Goal: Book appointment/travel/reservation

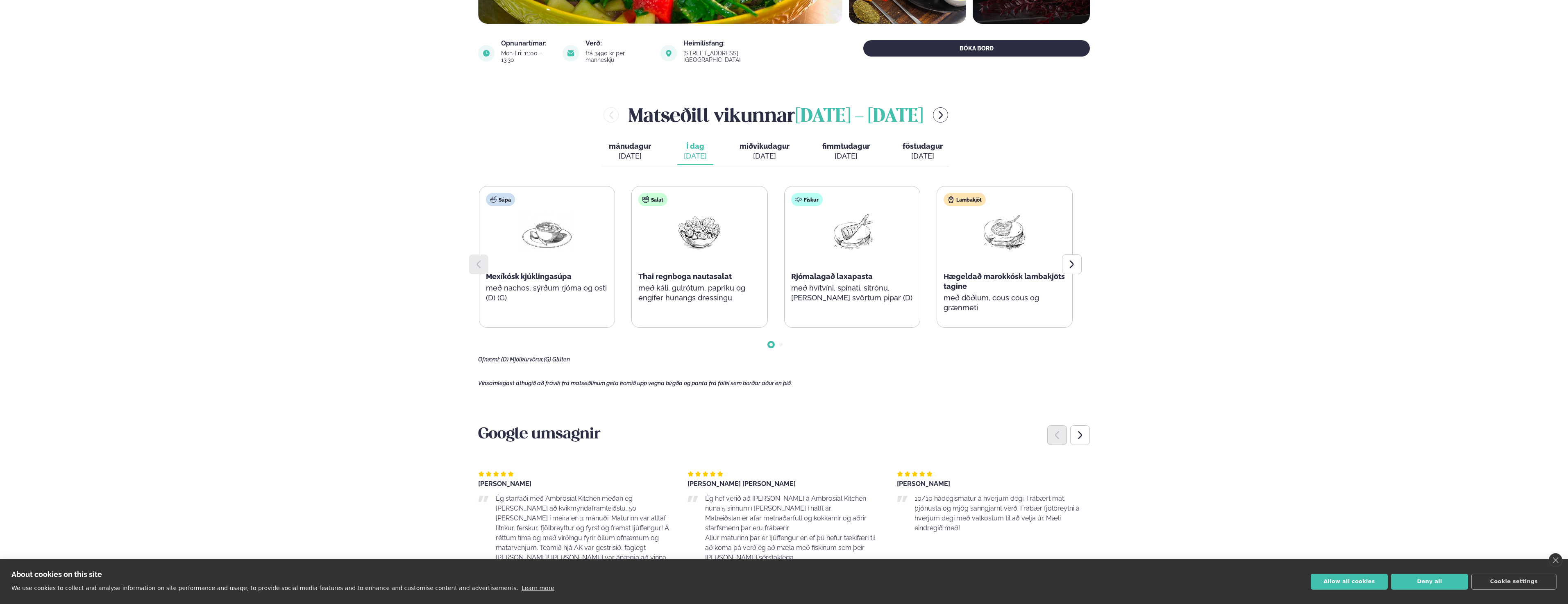
scroll to position [287, 0]
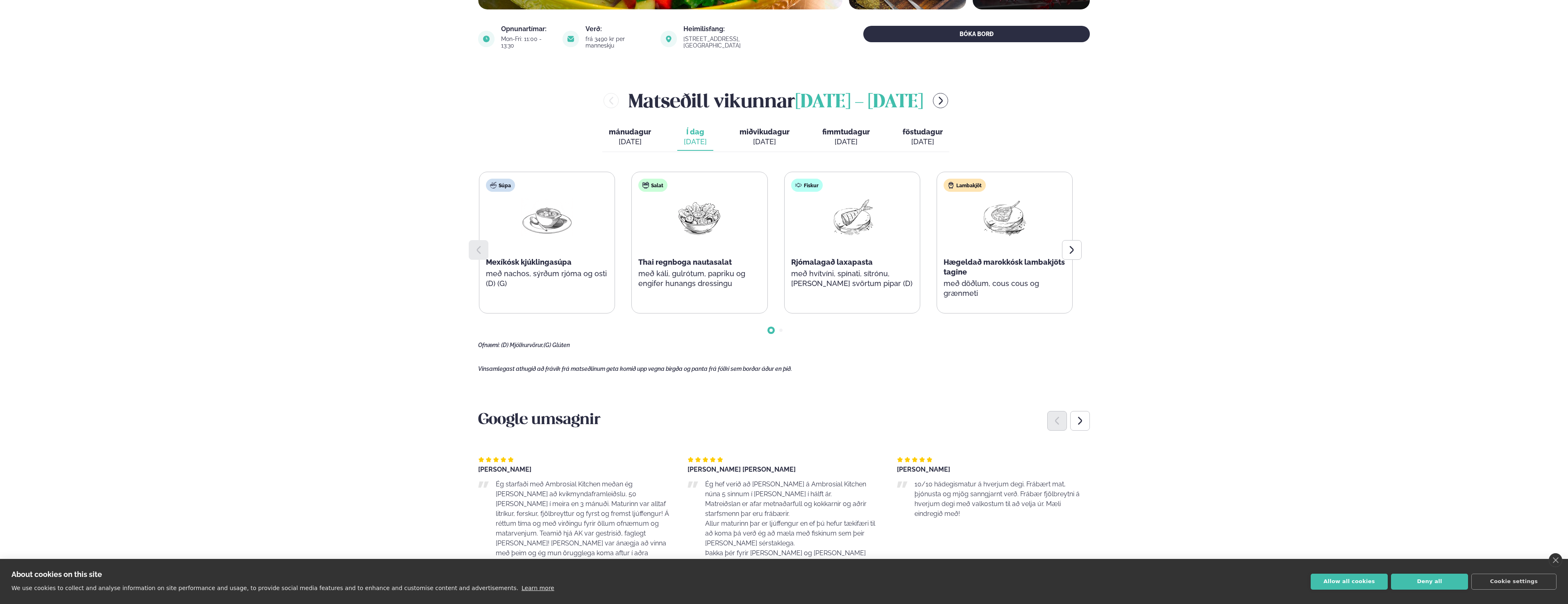
click at [768, 137] on div "[DATE]" at bounding box center [765, 142] width 50 height 10
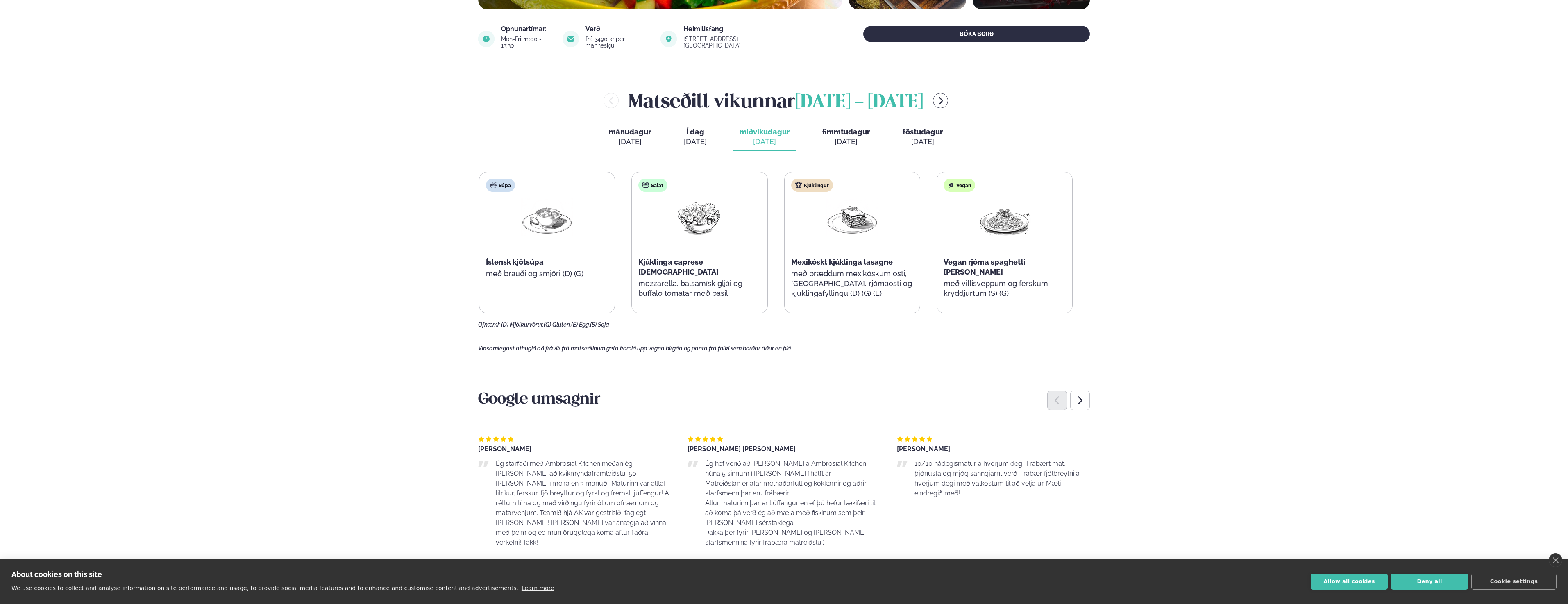
click at [845, 130] on button "fimmtudagur fim. [DATE]" at bounding box center [846, 137] width 61 height 27
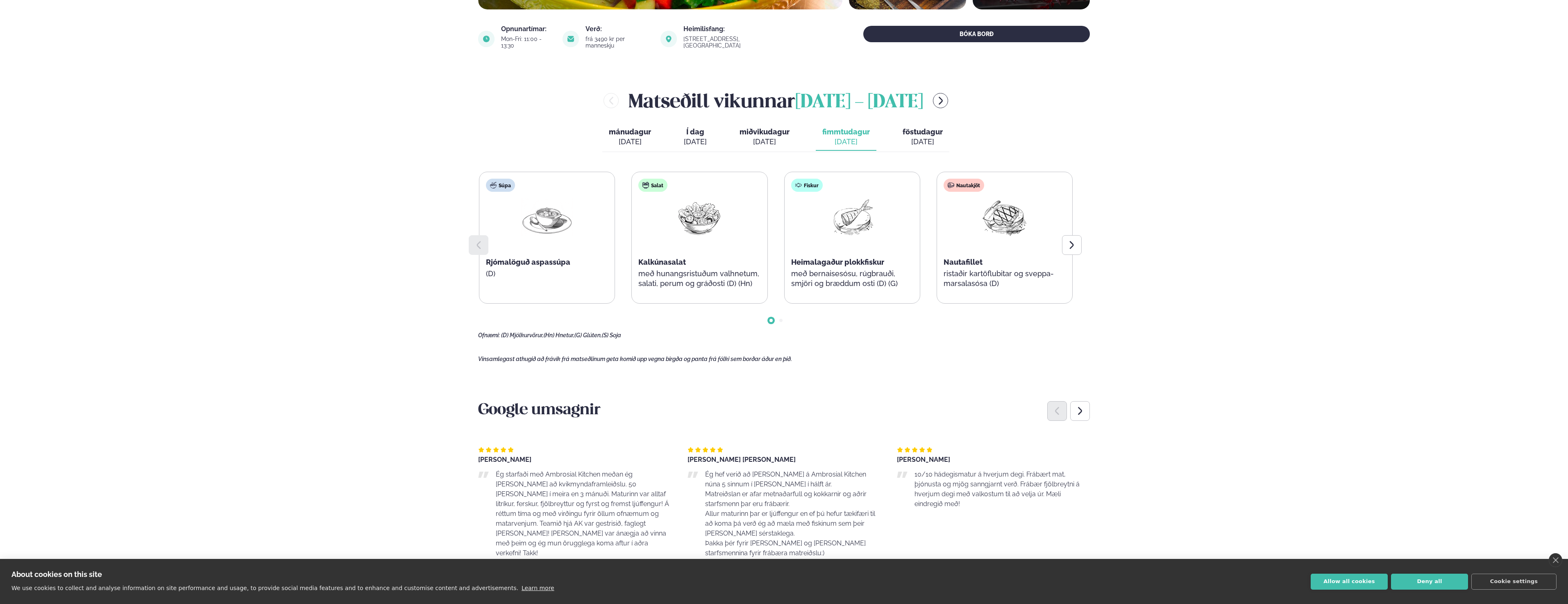
click at [755, 127] on span "miðvikudagur" at bounding box center [765, 132] width 50 height 9
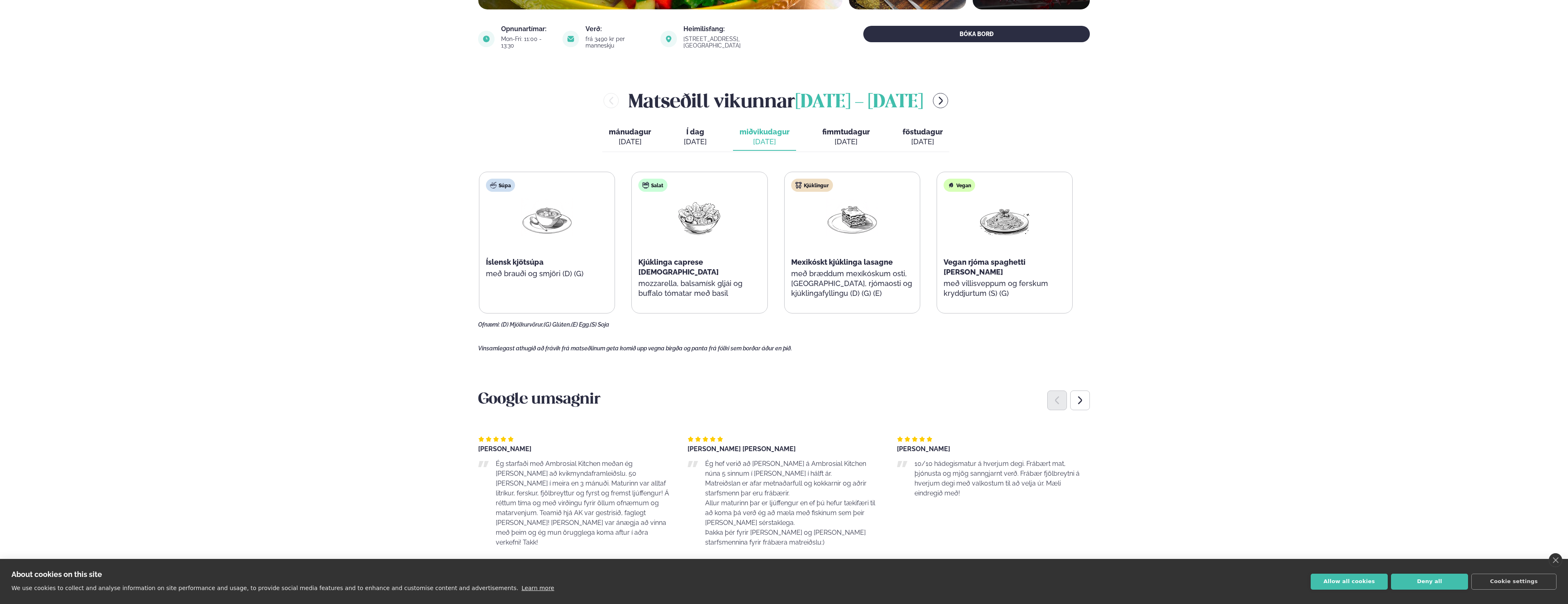
click at [907, 129] on span "föstudagur" at bounding box center [923, 132] width 40 height 9
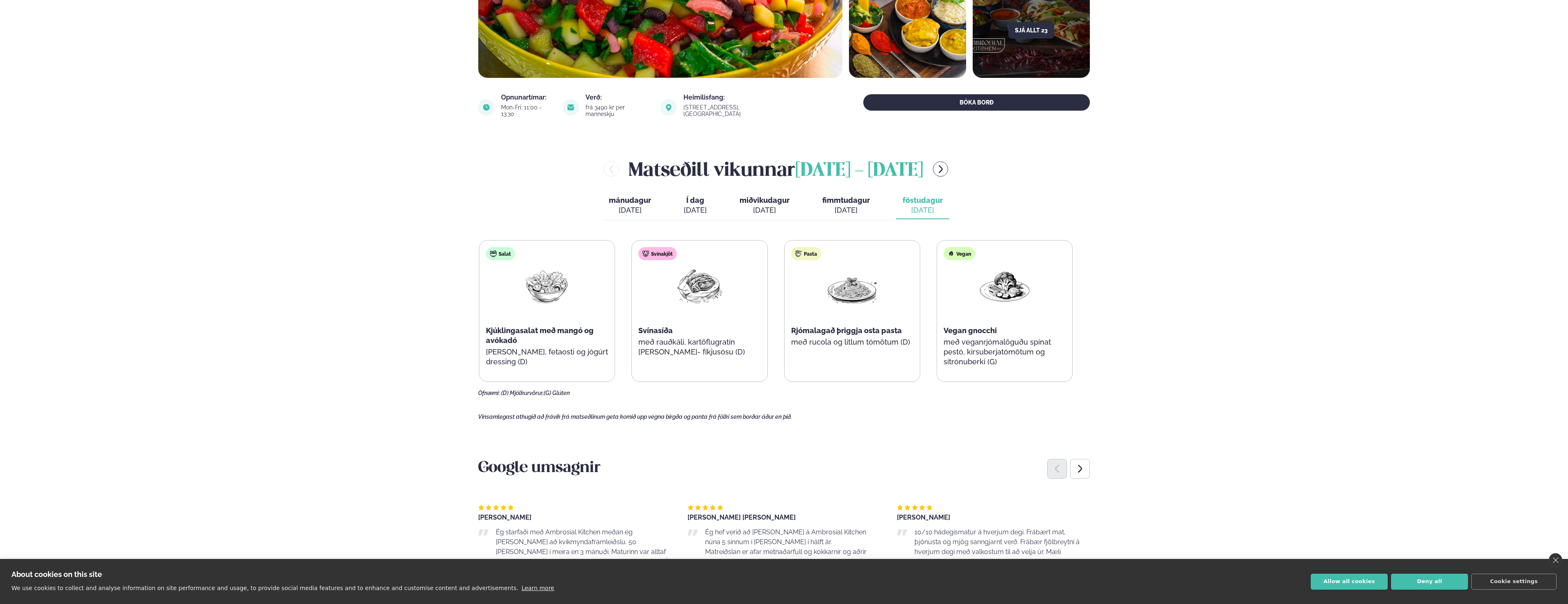
scroll to position [0, 0]
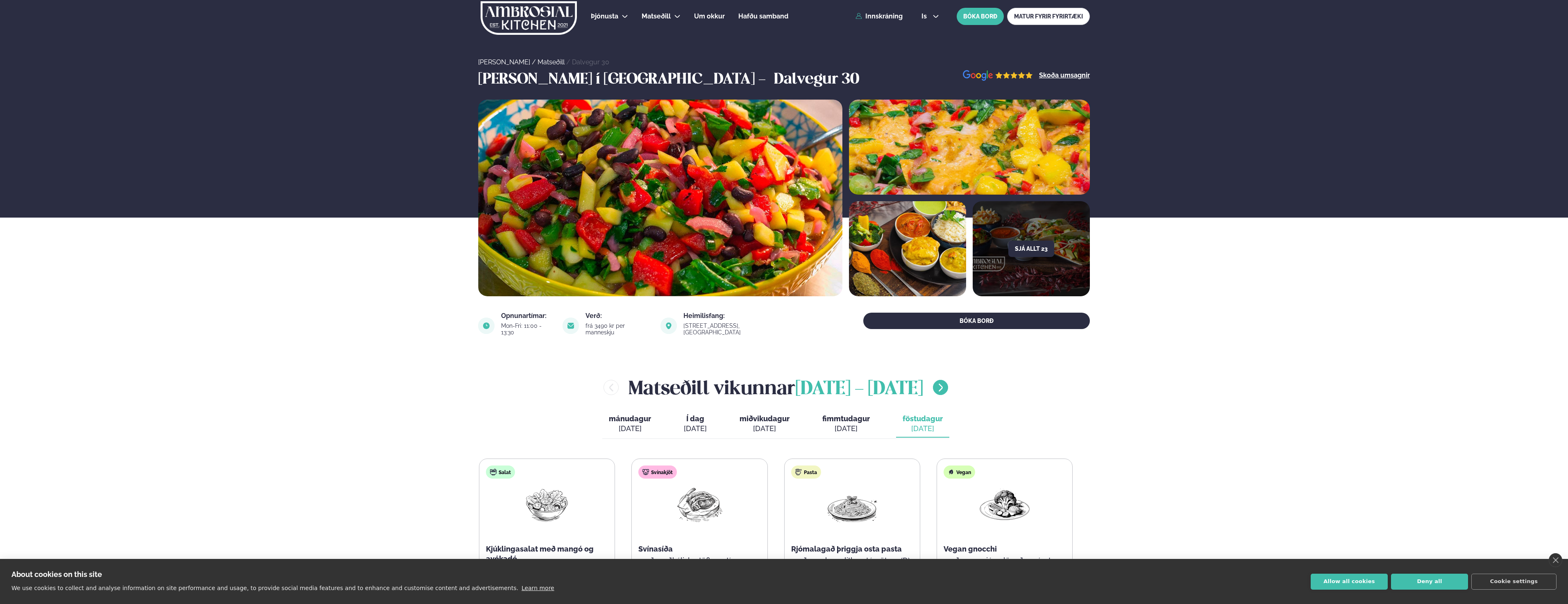
click at [946, 384] on icon "menu-btn-right" at bounding box center [940, 388] width 10 height 10
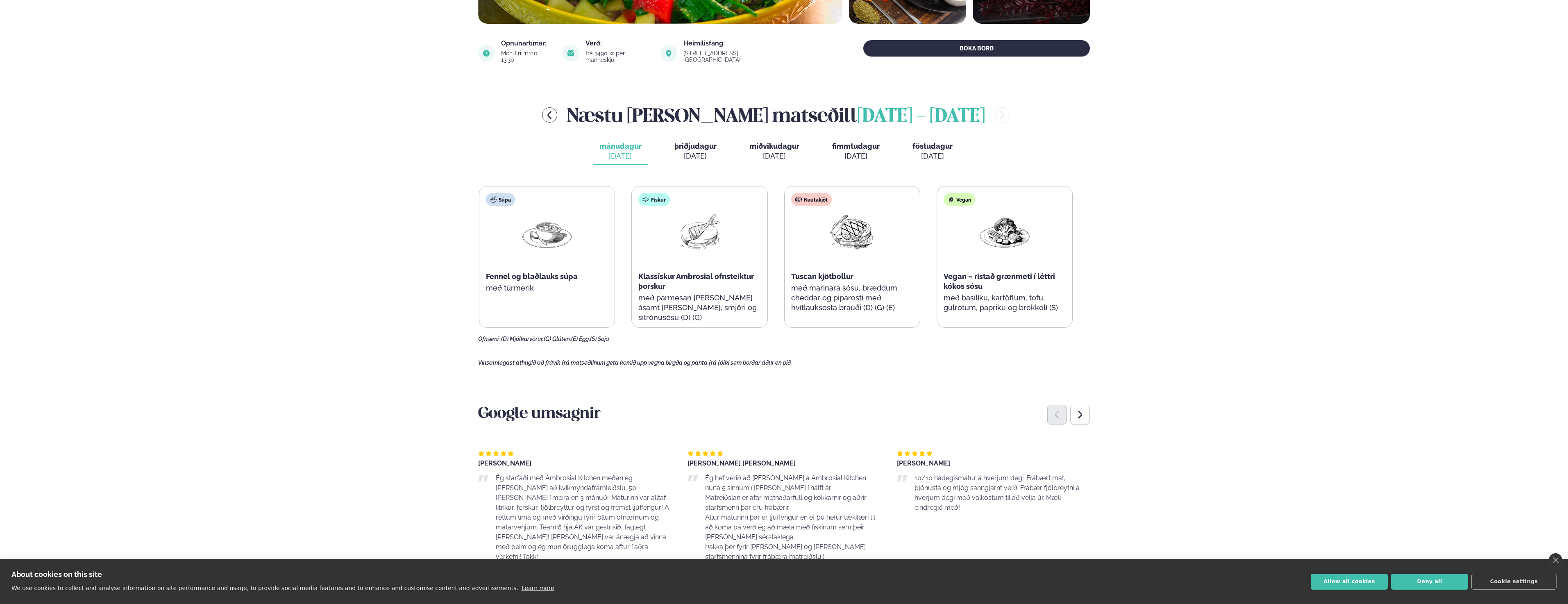
scroll to position [287, 0]
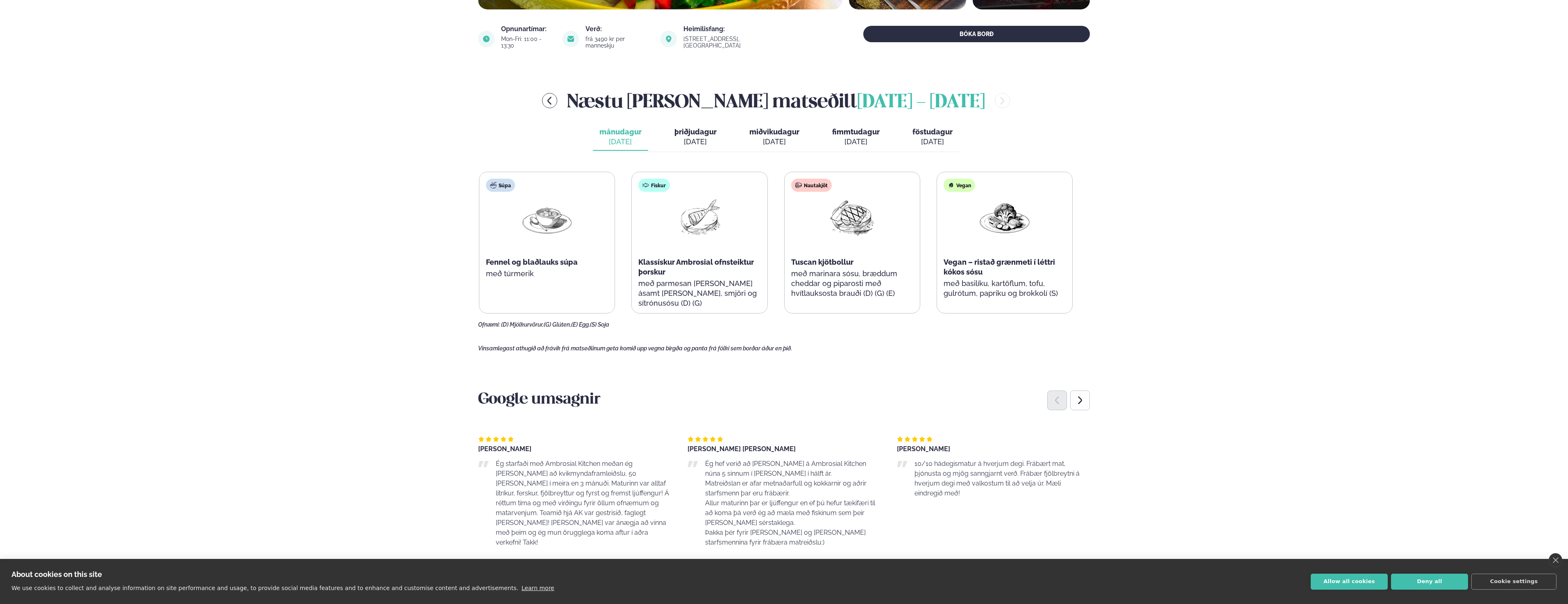
click at [700, 137] on div "[DATE]" at bounding box center [695, 142] width 42 height 10
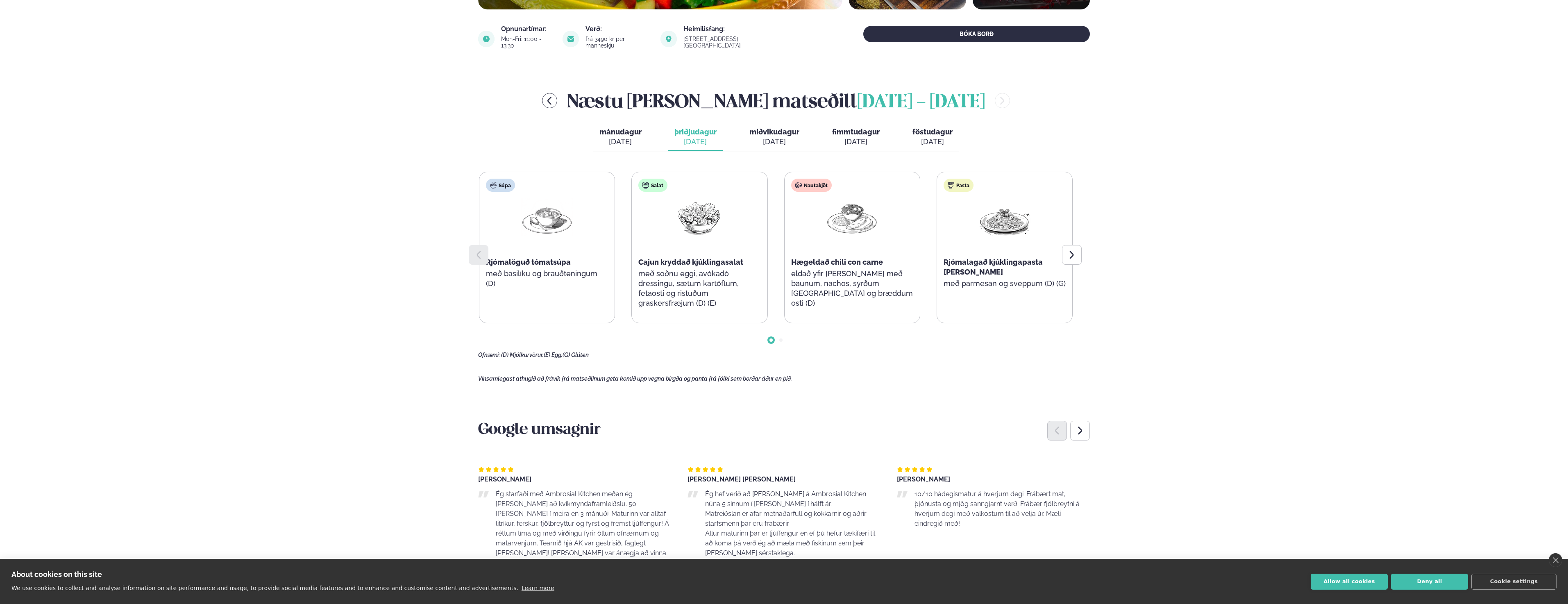
click at [772, 137] on div "[DATE]" at bounding box center [774, 142] width 50 height 10
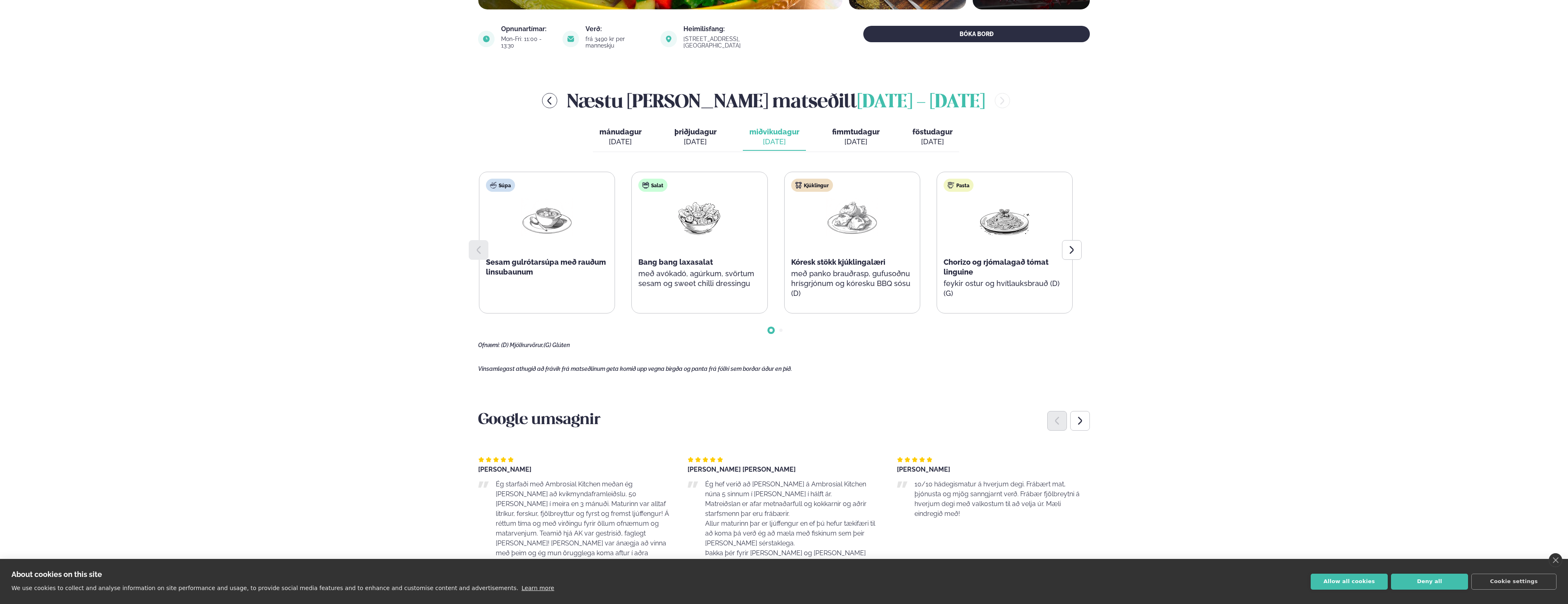
click at [855, 137] on div "[DATE]" at bounding box center [856, 142] width 47 height 10
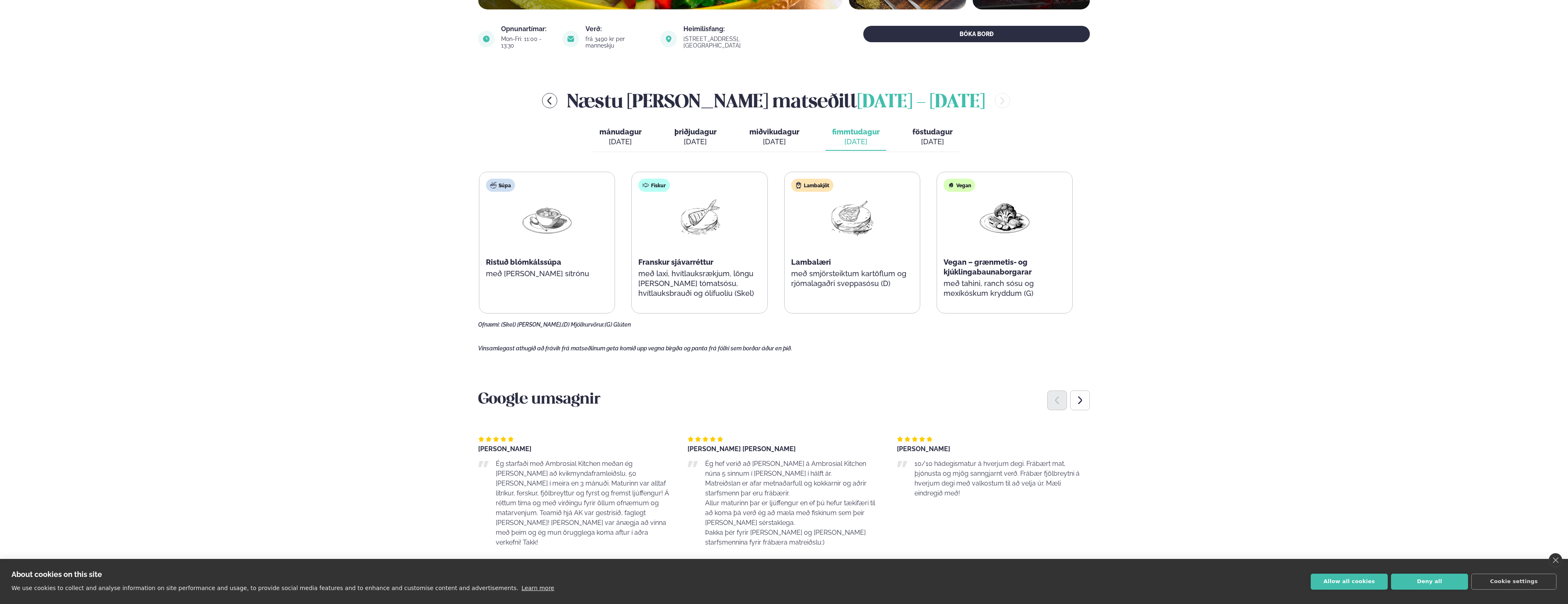
click at [933, 137] on div "[DATE]" at bounding box center [933, 142] width 40 height 10
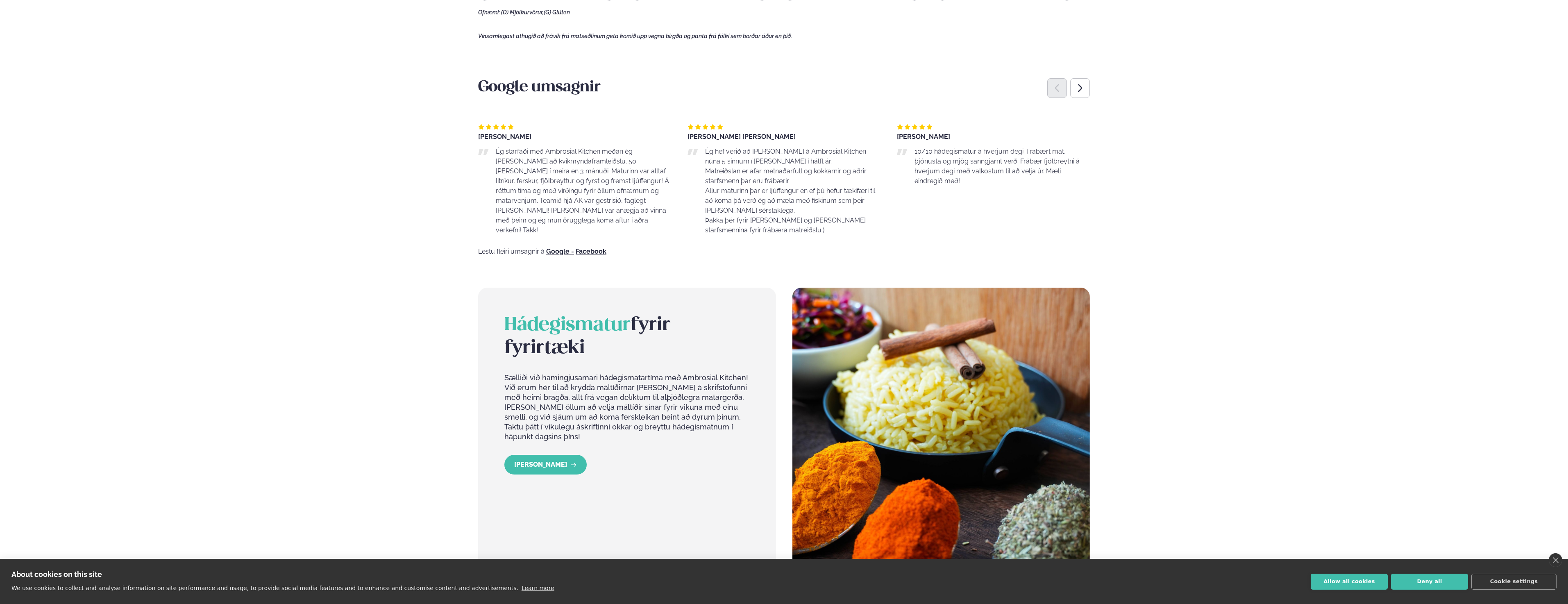
scroll to position [615, 0]
